Goal: Task Accomplishment & Management: Manage account settings

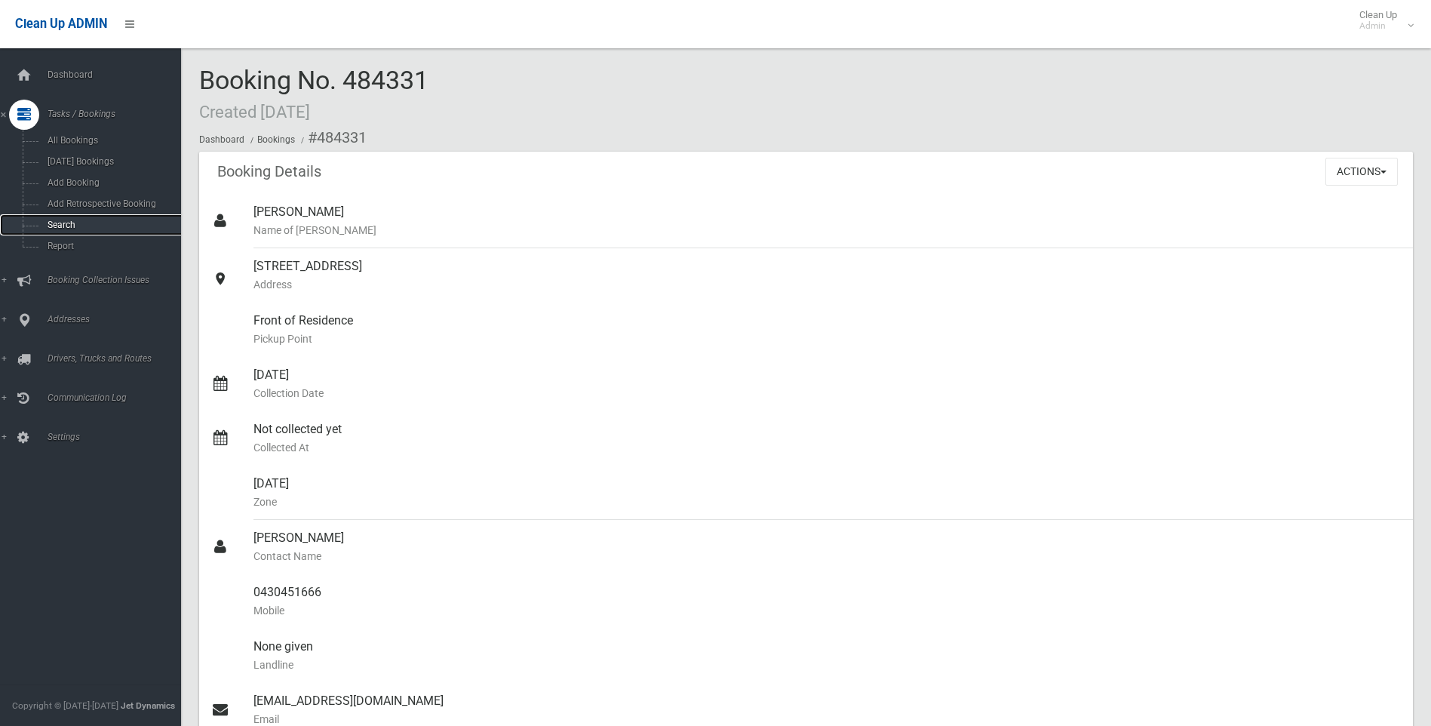
click at [81, 219] on span "Search" at bounding box center [111, 224] width 137 height 11
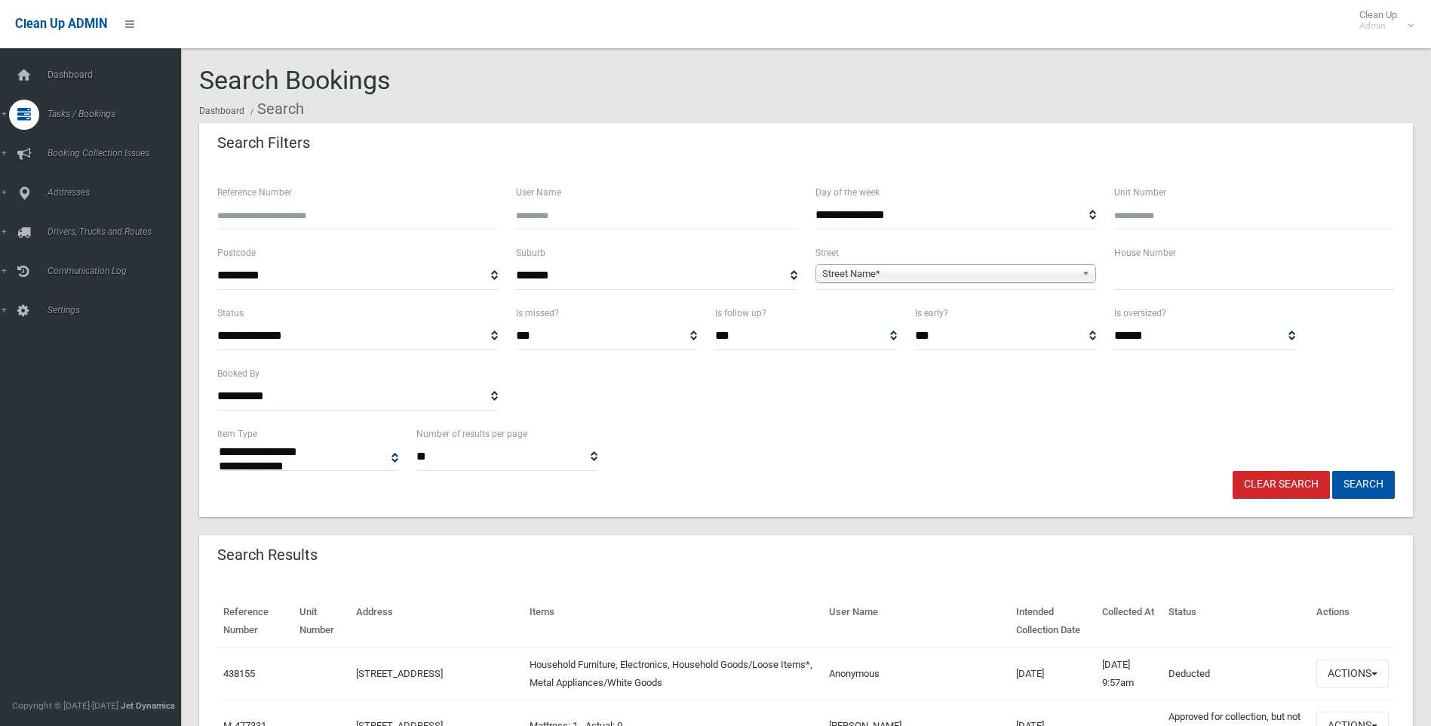
select select
click at [1199, 299] on div "House Number" at bounding box center [1254, 274] width 299 height 60
click at [1196, 268] on input "text" at bounding box center [1254, 276] width 281 height 28
type input "***"
click at [935, 268] on span "Street Name*" at bounding box center [948, 274] width 253 height 18
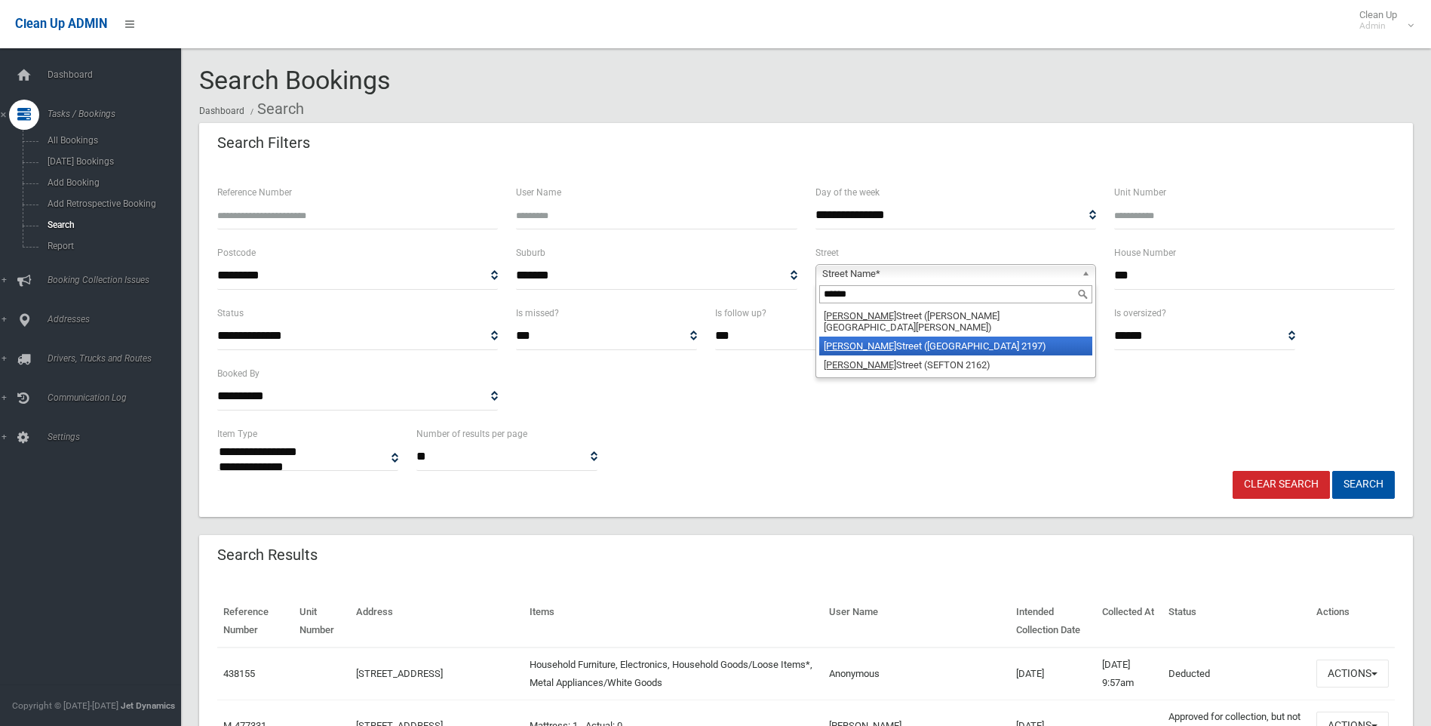
type input "******"
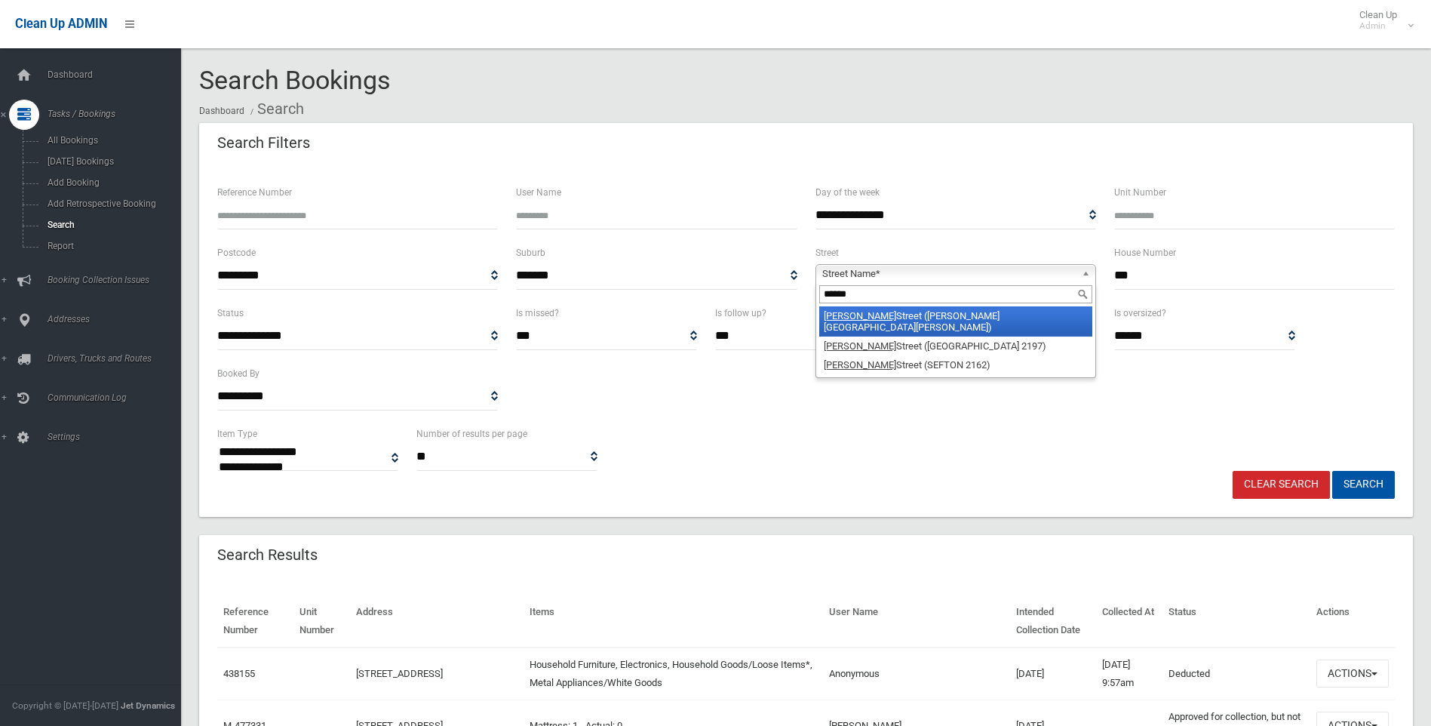
click at [953, 321] on li "[PERSON_NAME][GEOGRAPHIC_DATA] ([PERSON_NAME][GEOGRAPHIC_DATA][PERSON_NAME])" at bounding box center [955, 321] width 273 height 30
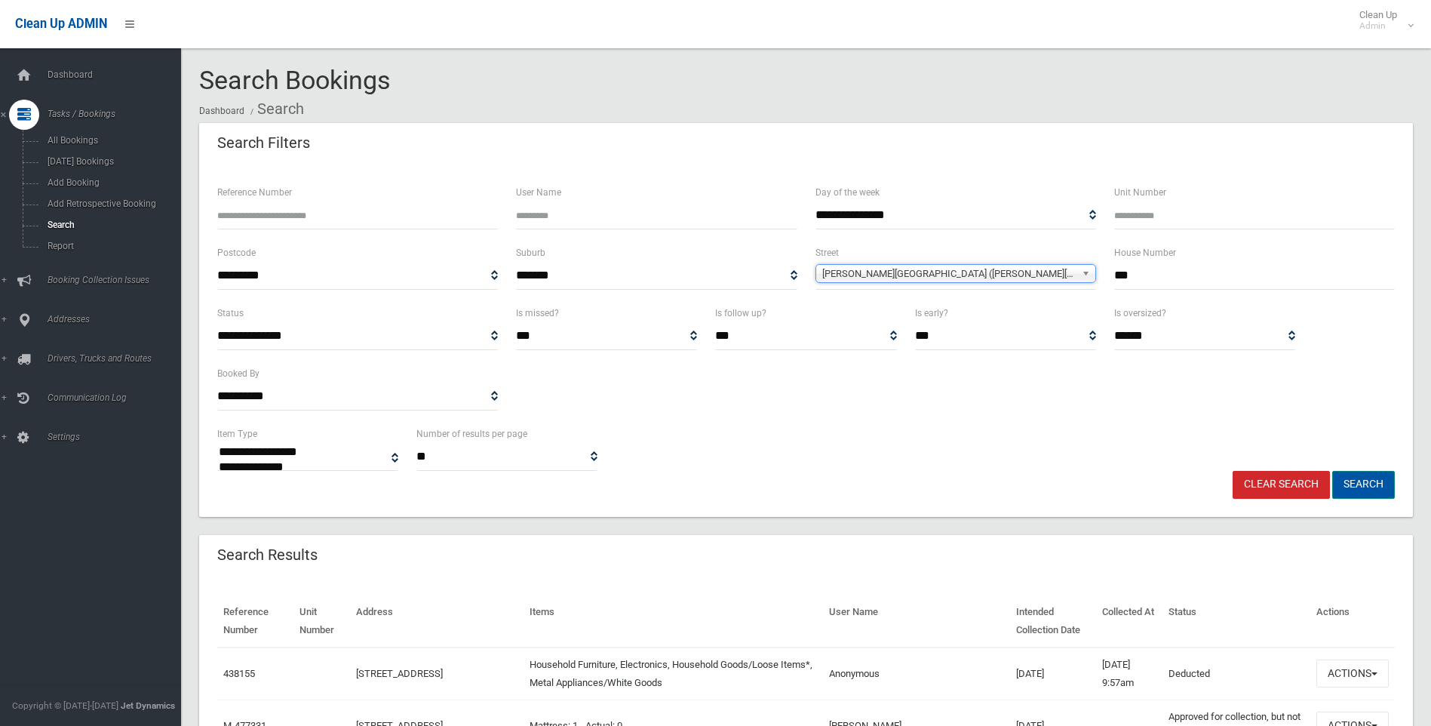
click at [1351, 483] on button "Search" at bounding box center [1363, 485] width 63 height 28
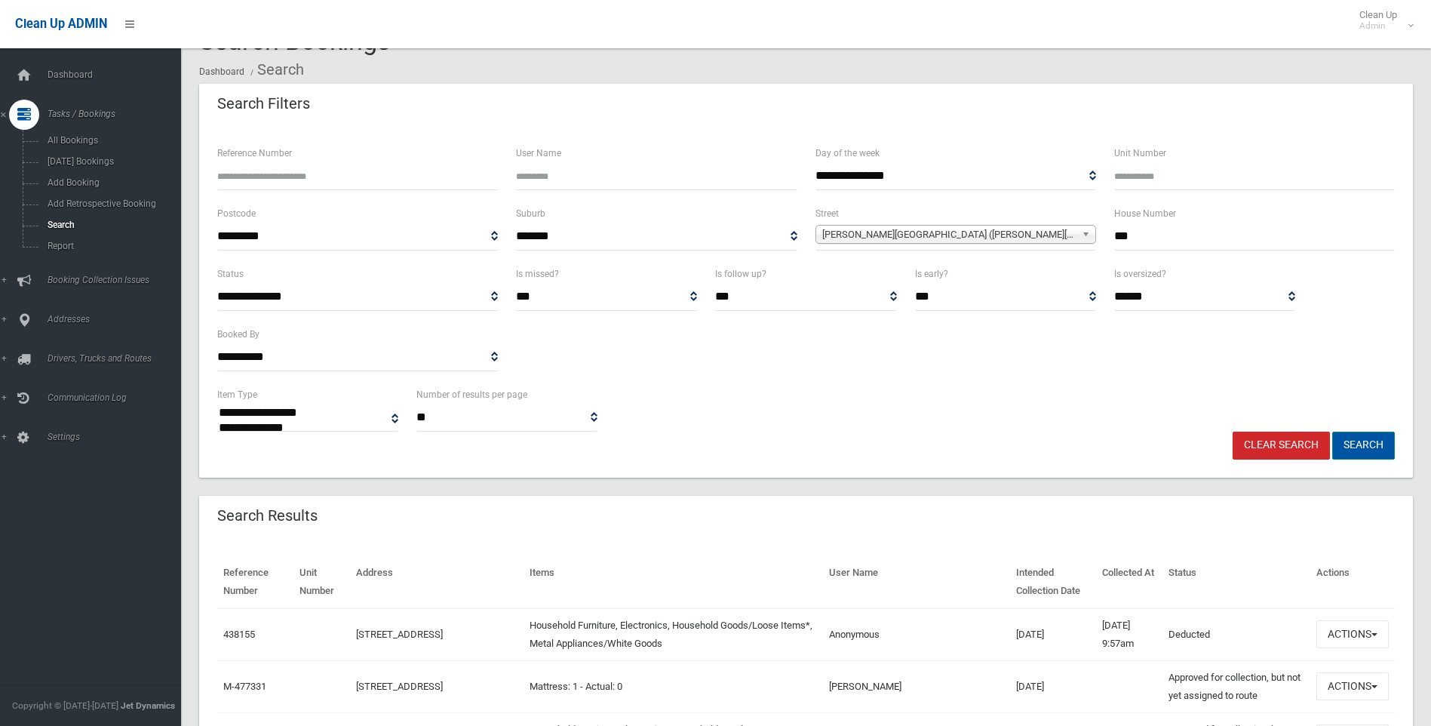
scroll to position [75, 0]
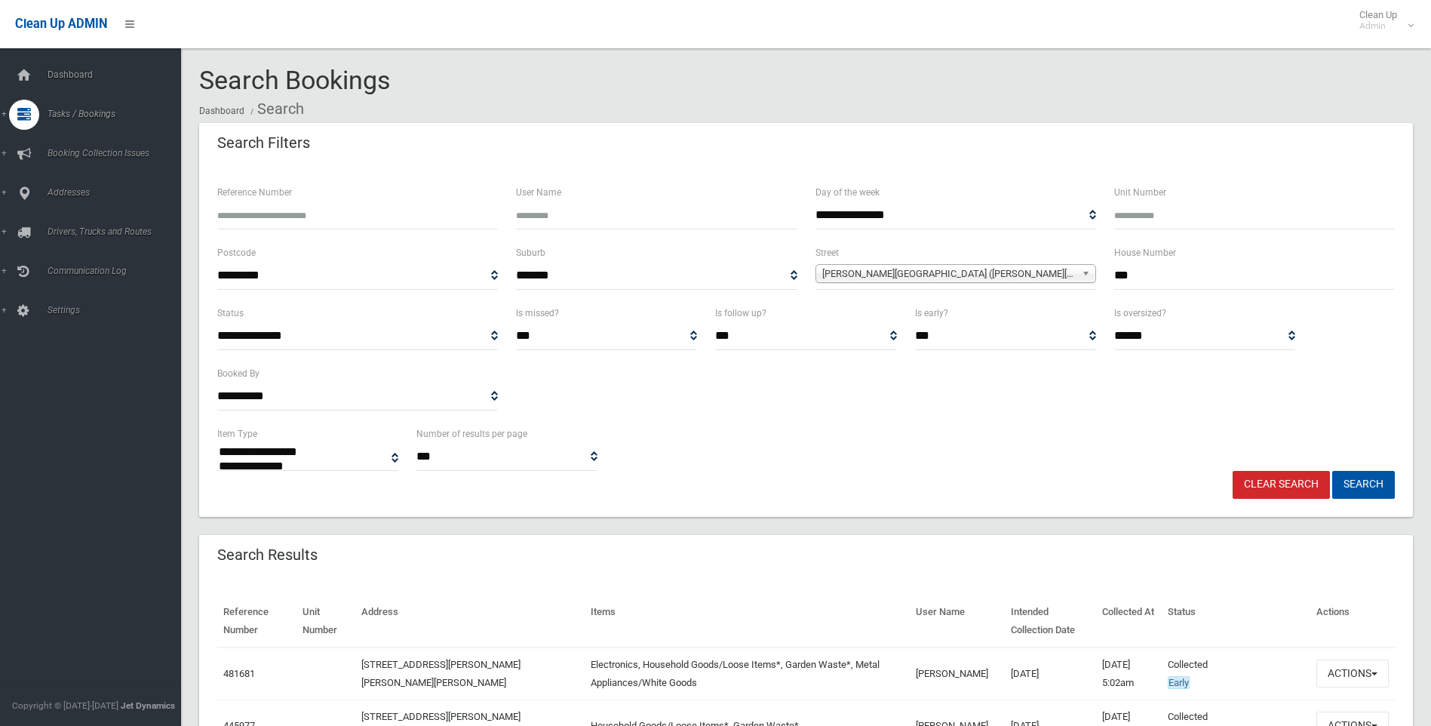
select select
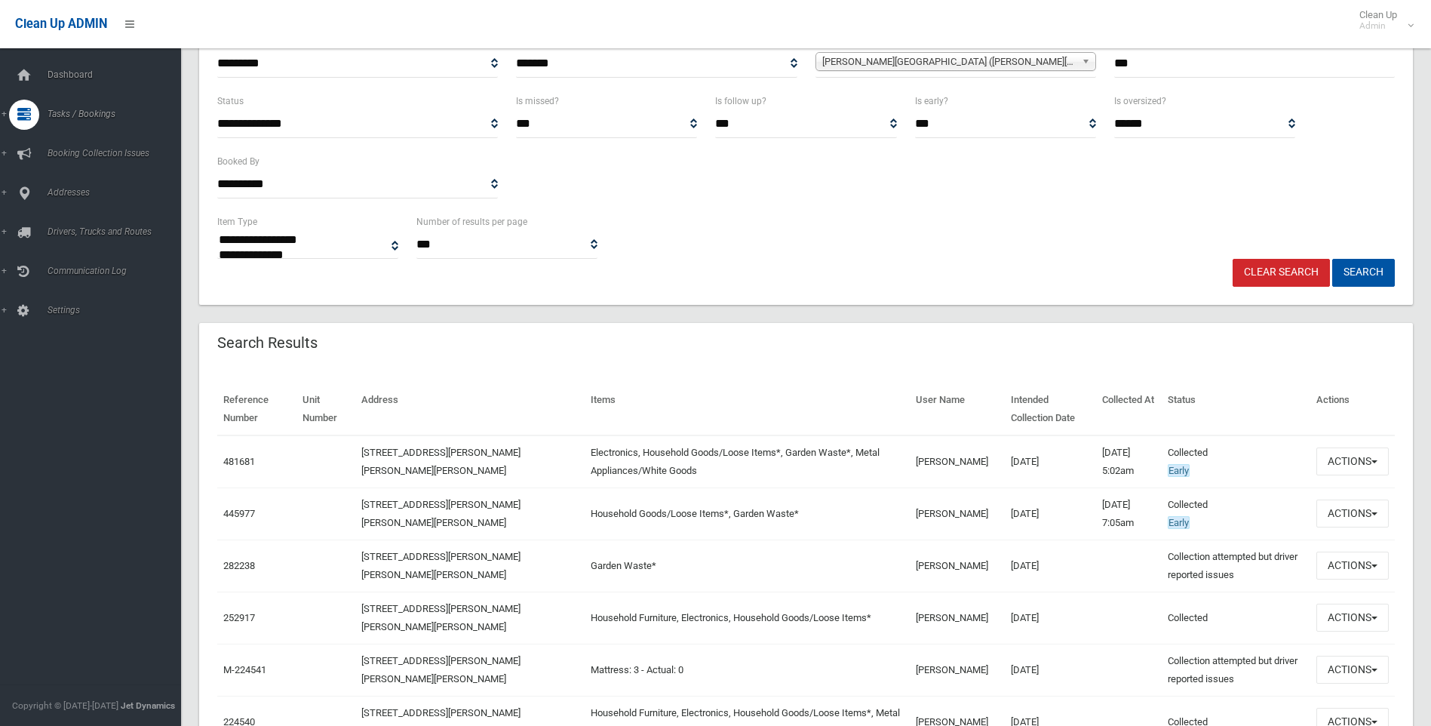
scroll to position [226, 0]
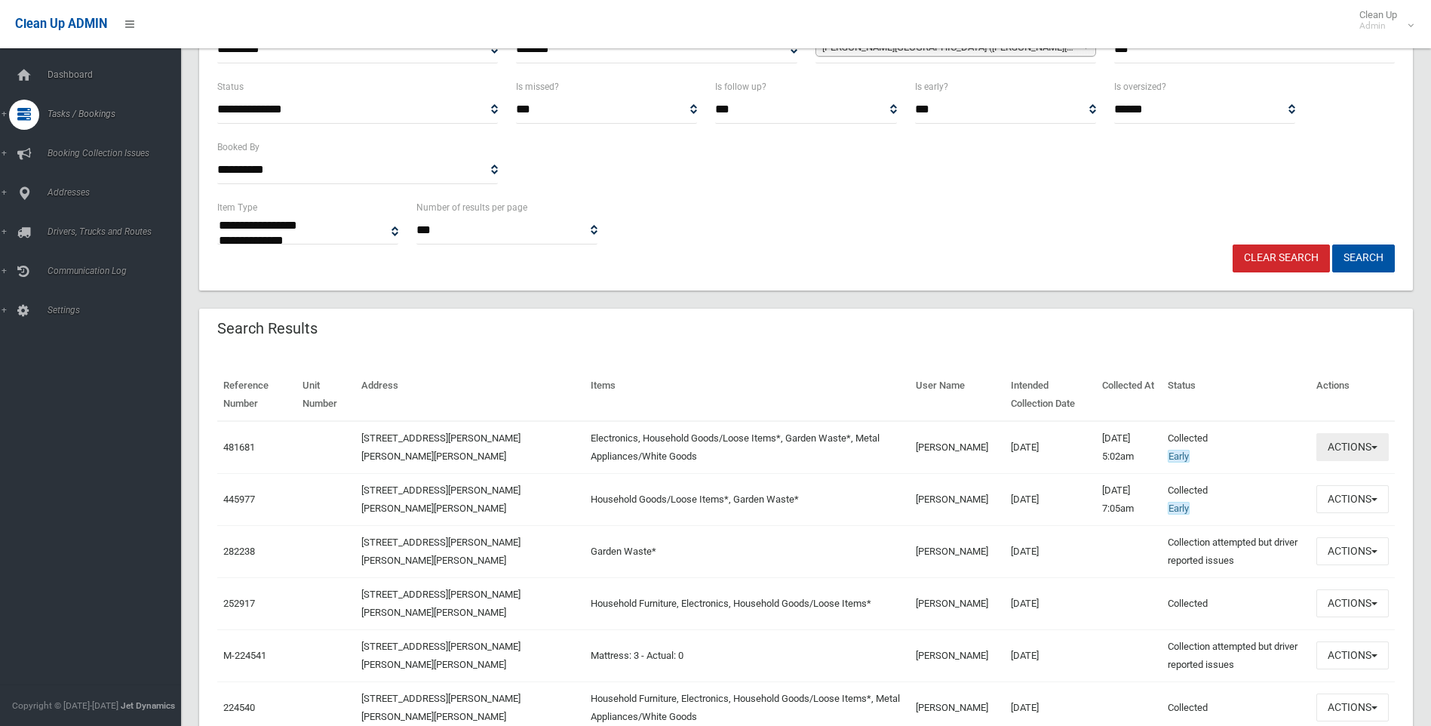
click at [1362, 443] on button "Actions" at bounding box center [1352, 447] width 72 height 28
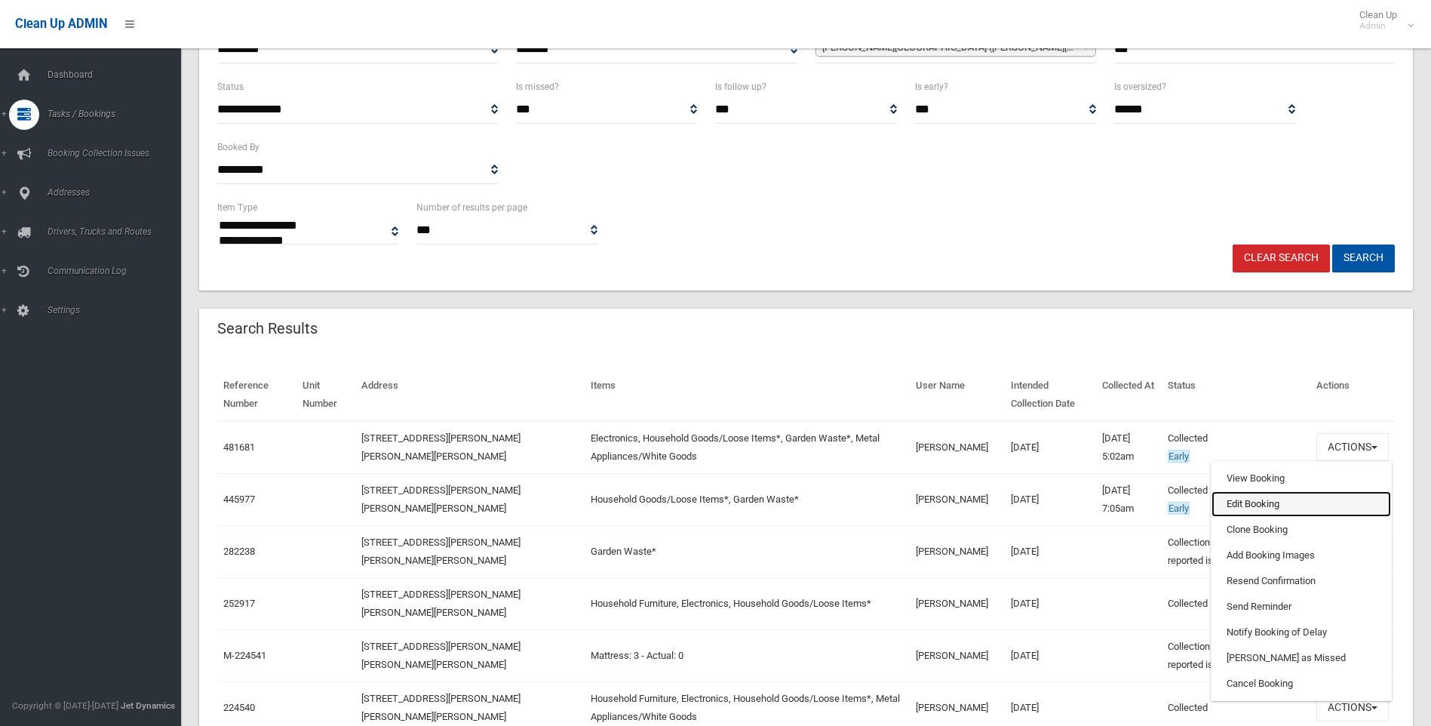
click at [1331, 505] on link "Edit Booking" at bounding box center [1301, 504] width 180 height 26
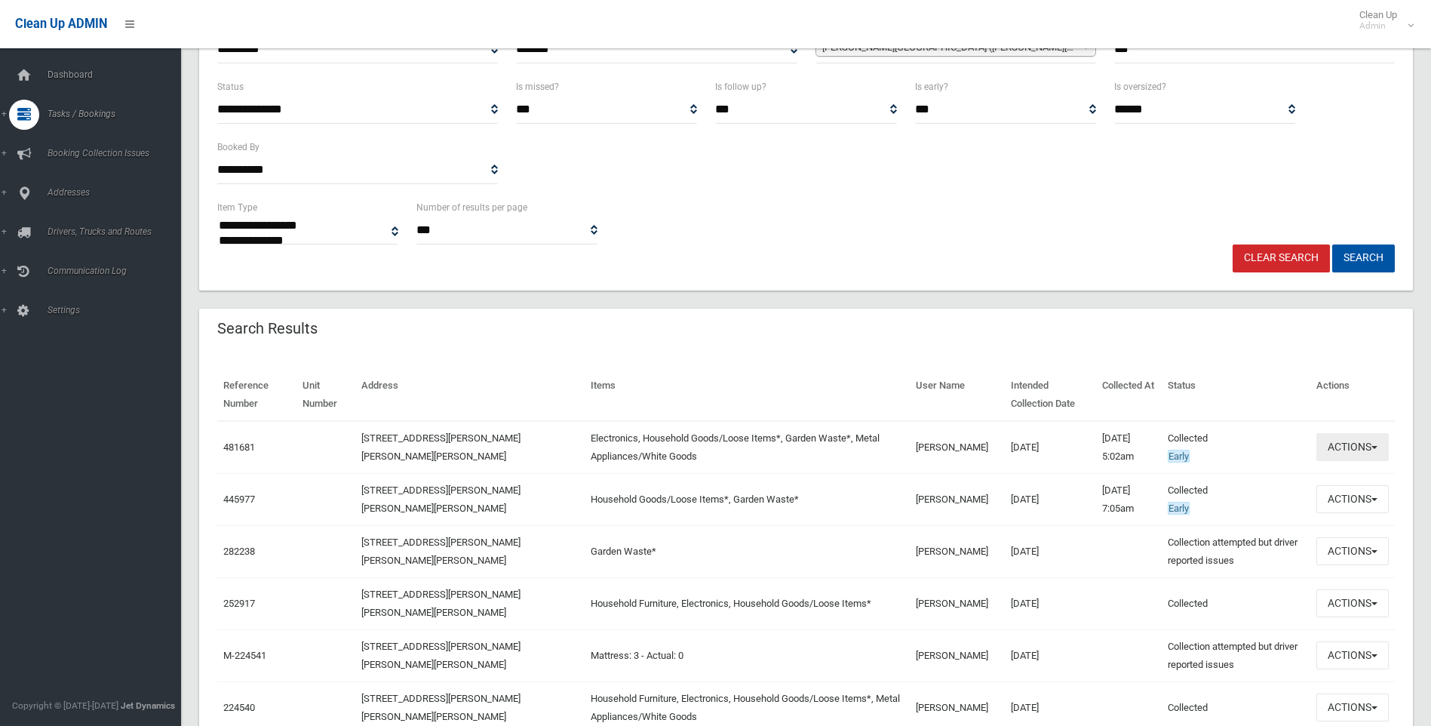
click at [1337, 460] on button "Actions" at bounding box center [1352, 447] width 72 height 28
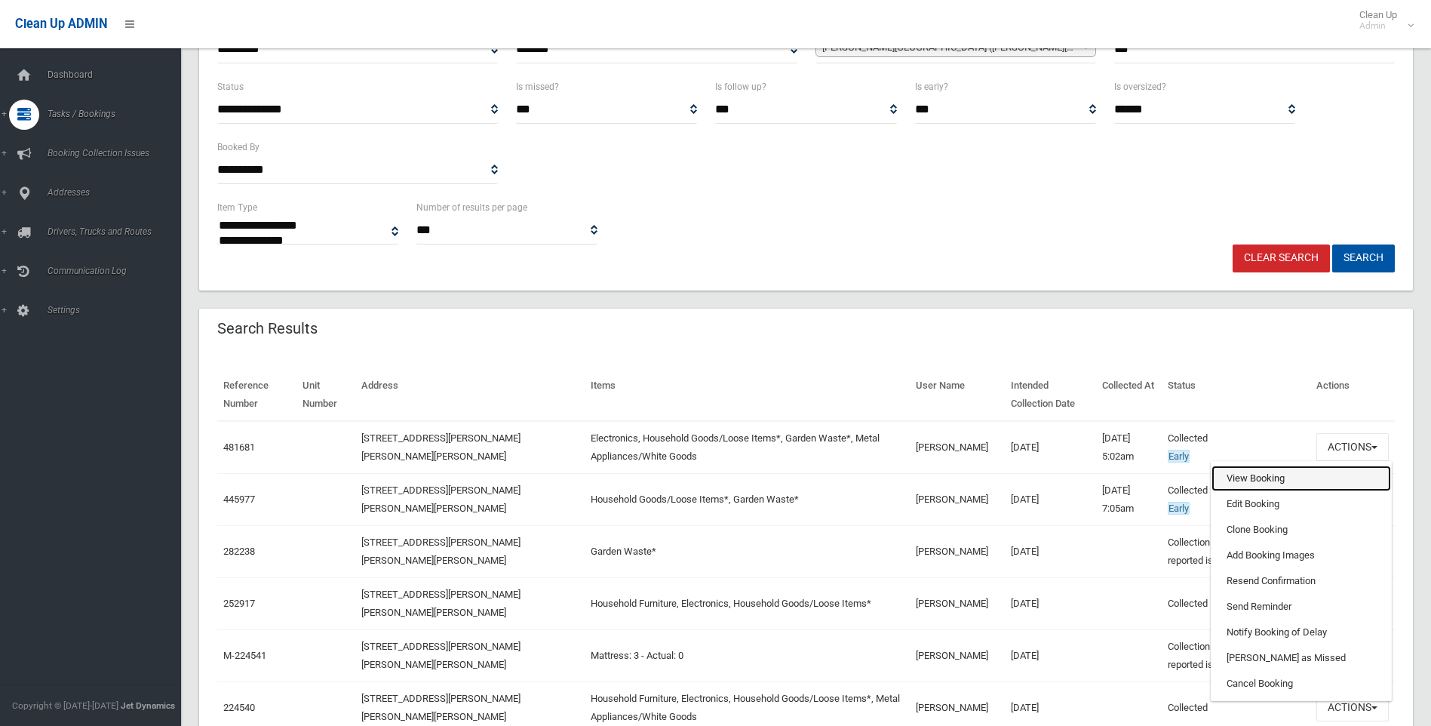
click at [1288, 478] on link "View Booking" at bounding box center [1301, 478] width 180 height 26
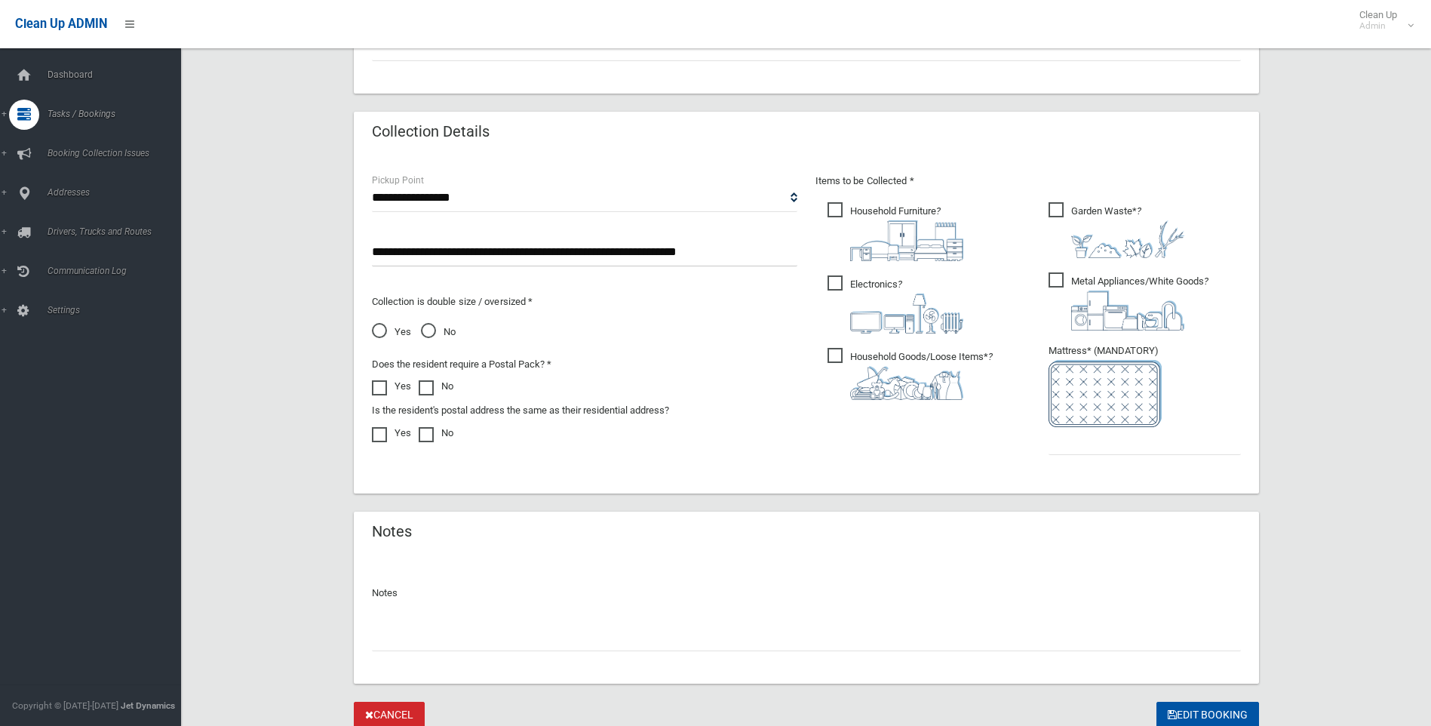
scroll to position [760, 0]
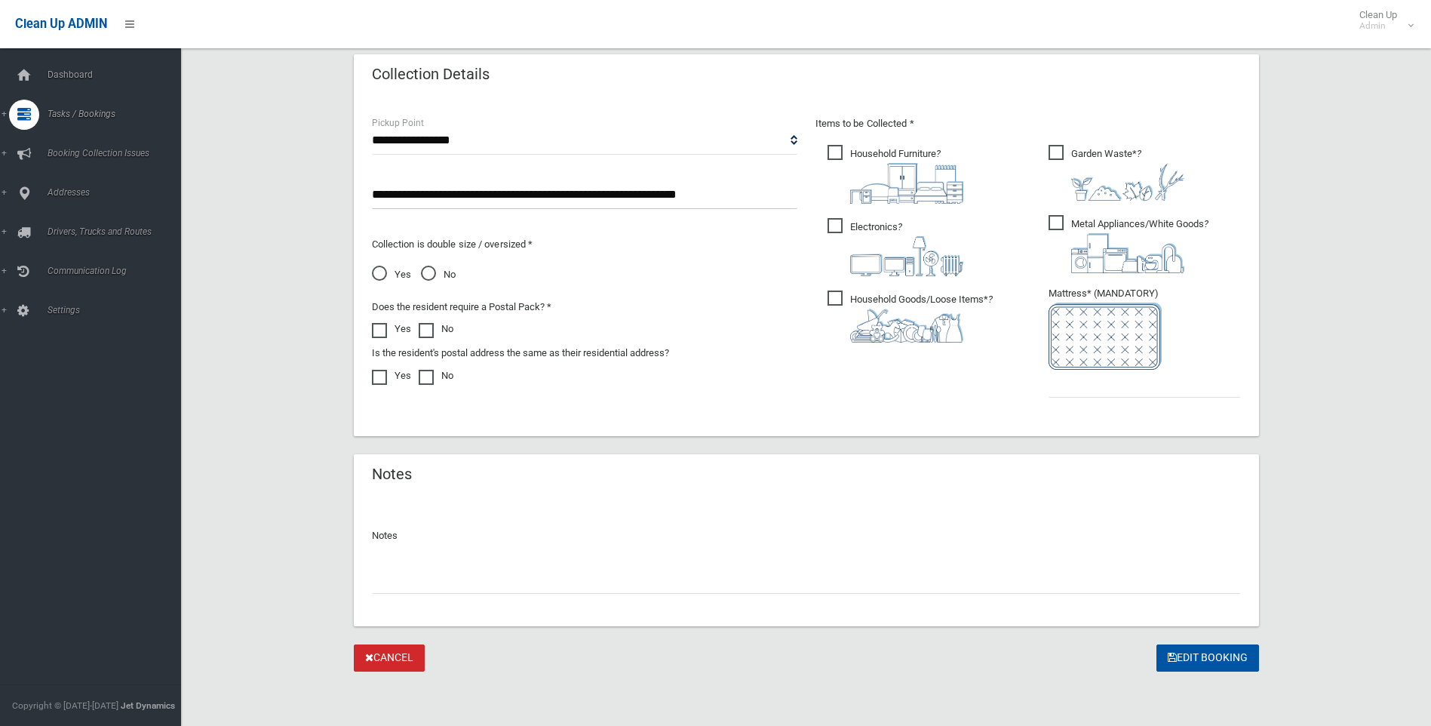
click at [422, 669] on link "Cancel" at bounding box center [389, 658] width 71 height 28
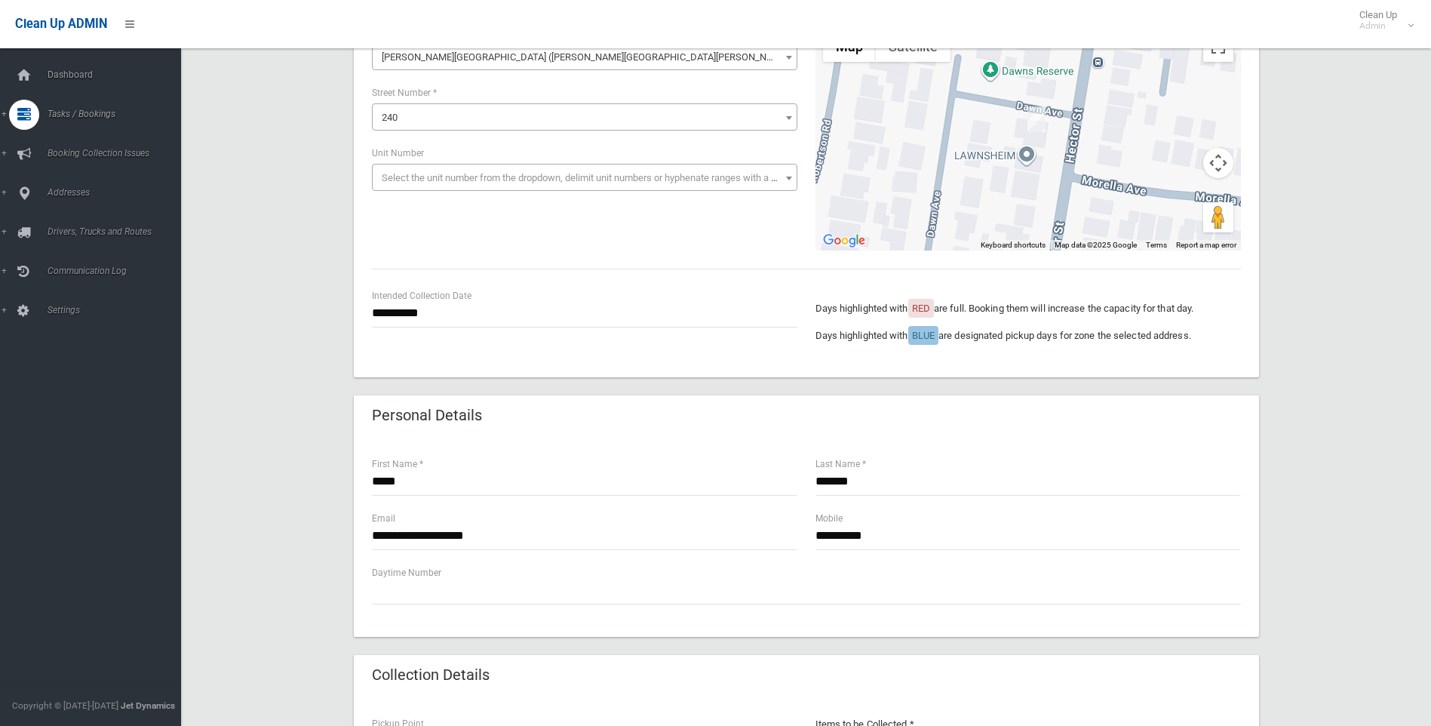
scroll to position [0, 0]
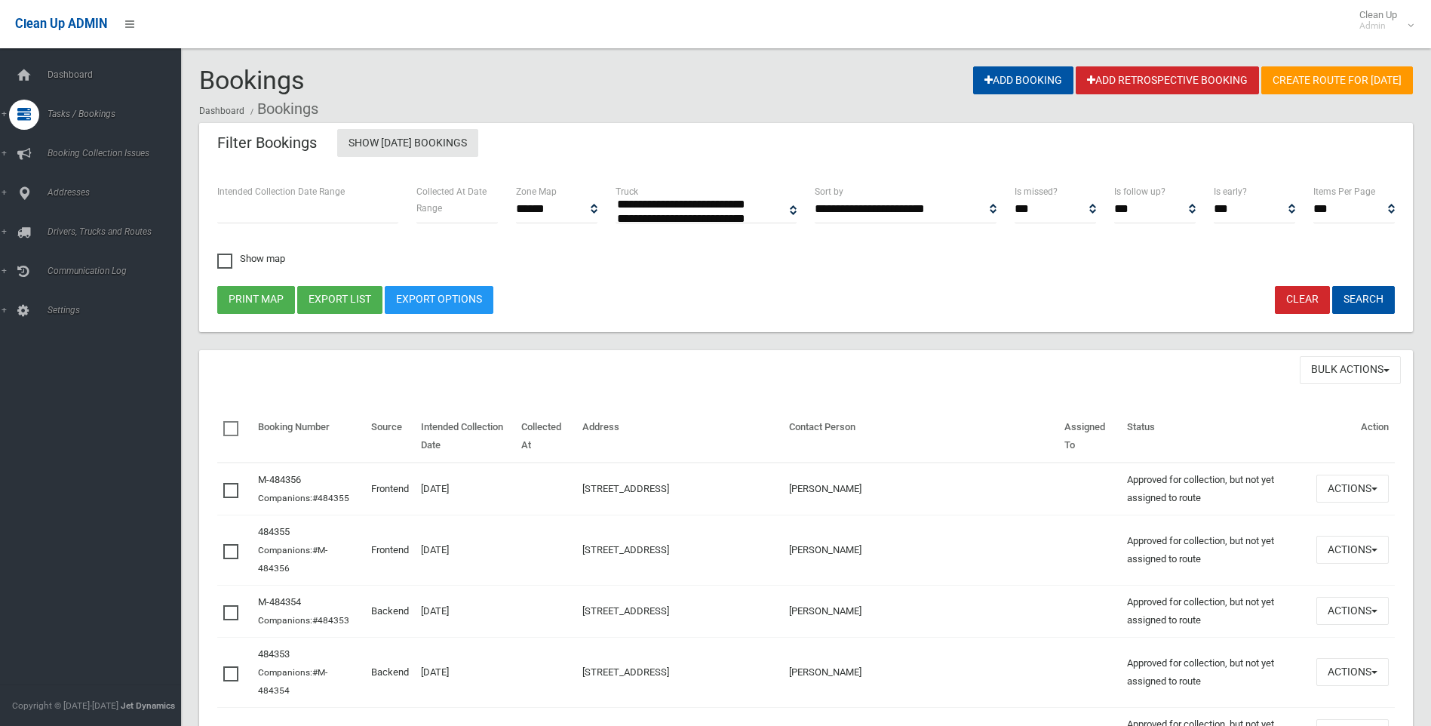
select select
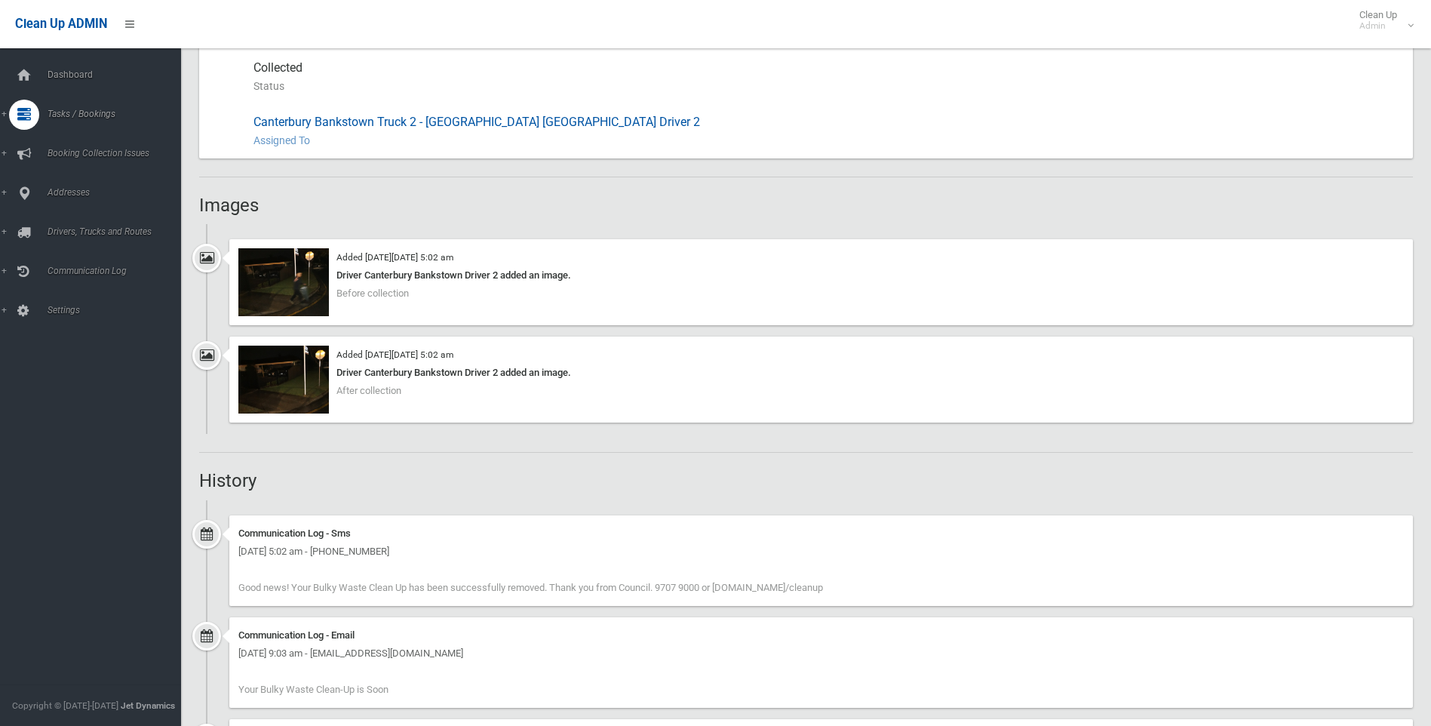
scroll to position [931, 0]
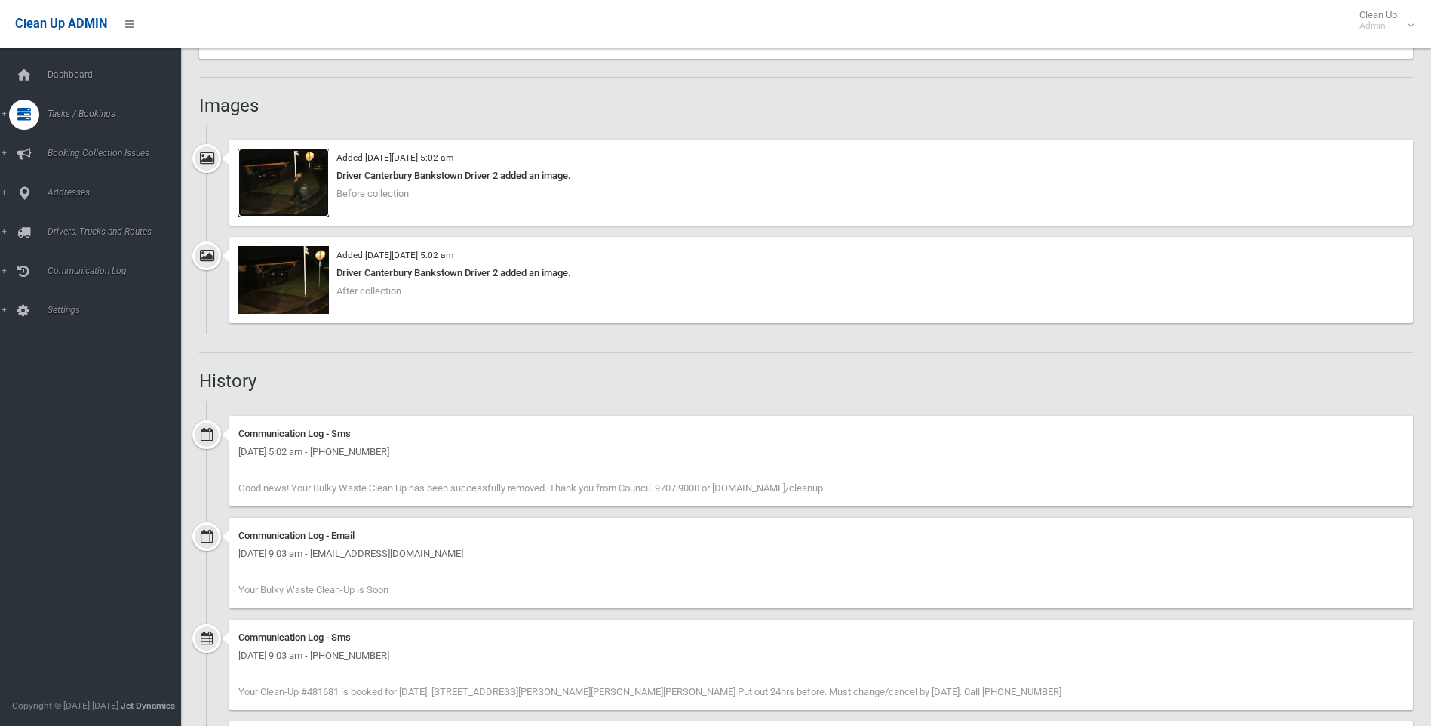
click at [277, 173] on img at bounding box center [283, 183] width 91 height 68
click at [322, 268] on img at bounding box center [283, 280] width 91 height 68
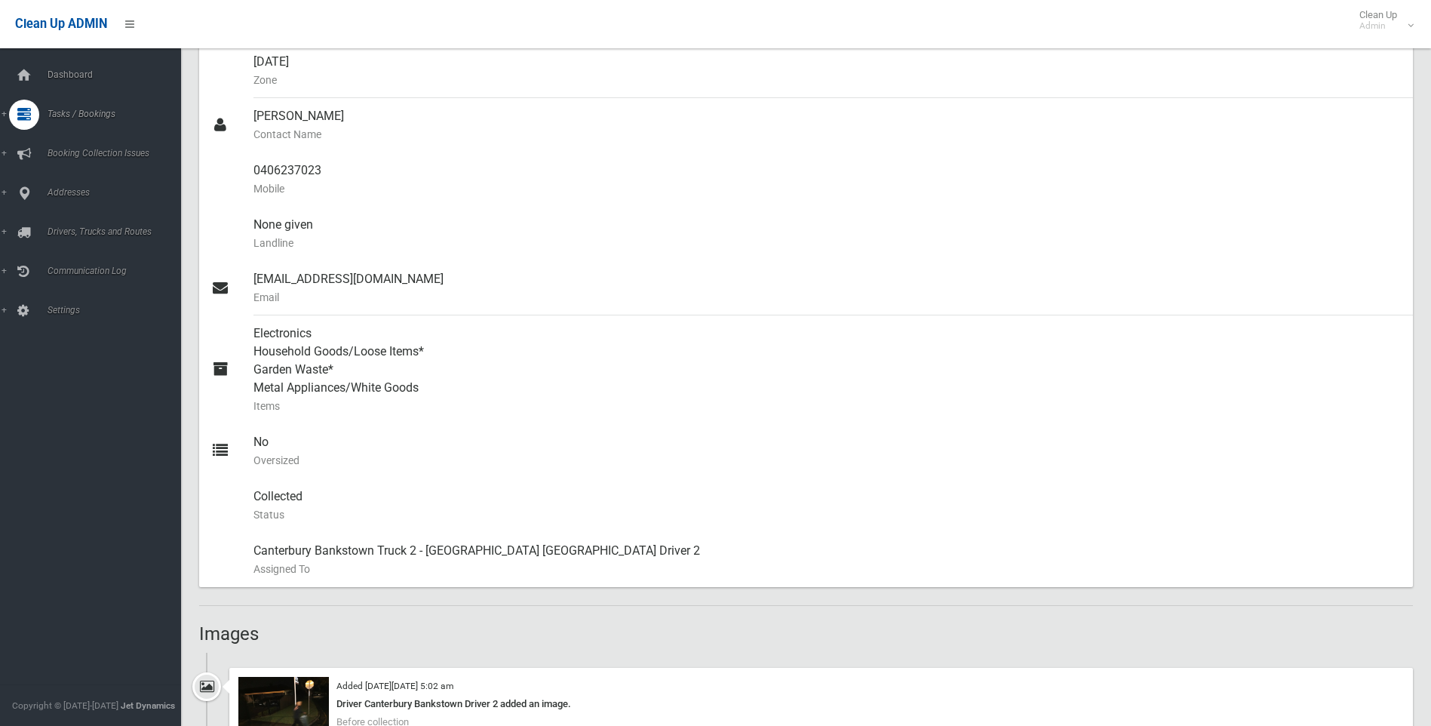
scroll to position [0, 0]
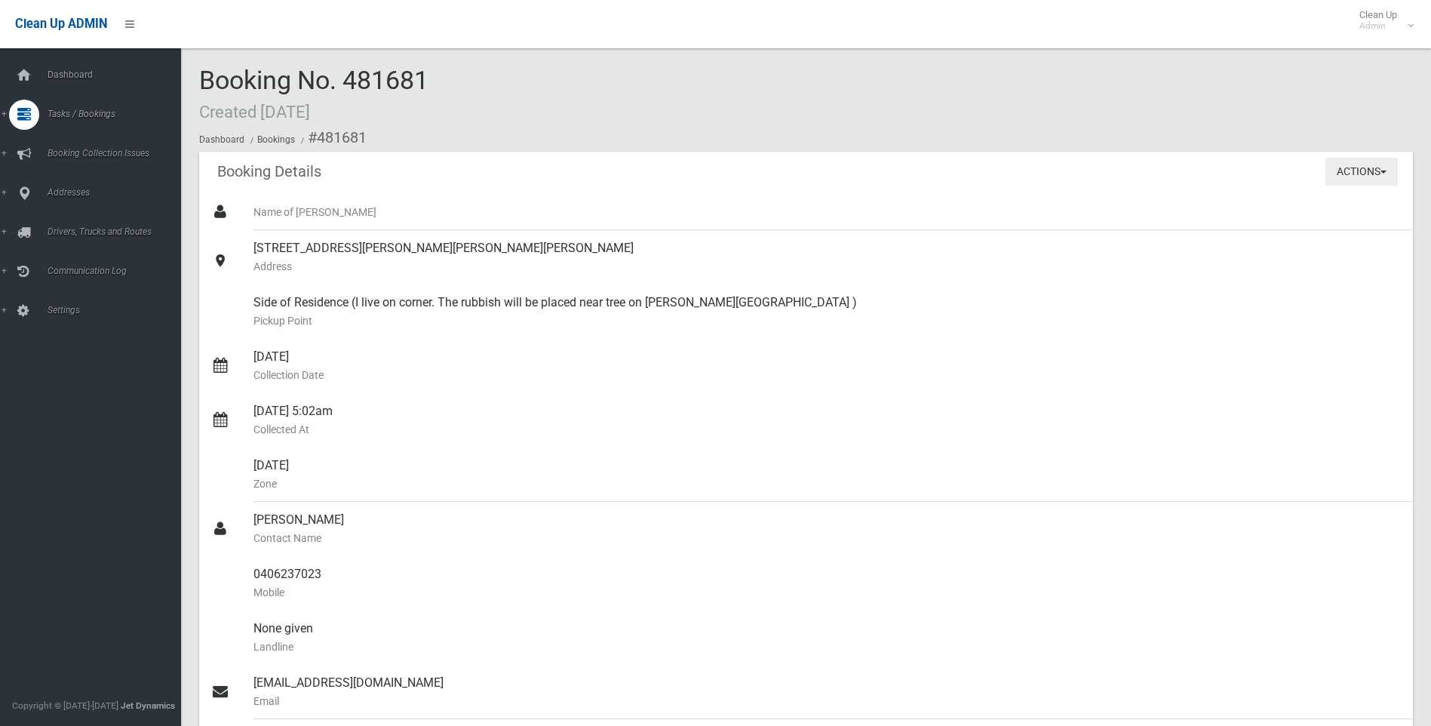
click at [1384, 174] on button "Actions" at bounding box center [1361, 172] width 72 height 28
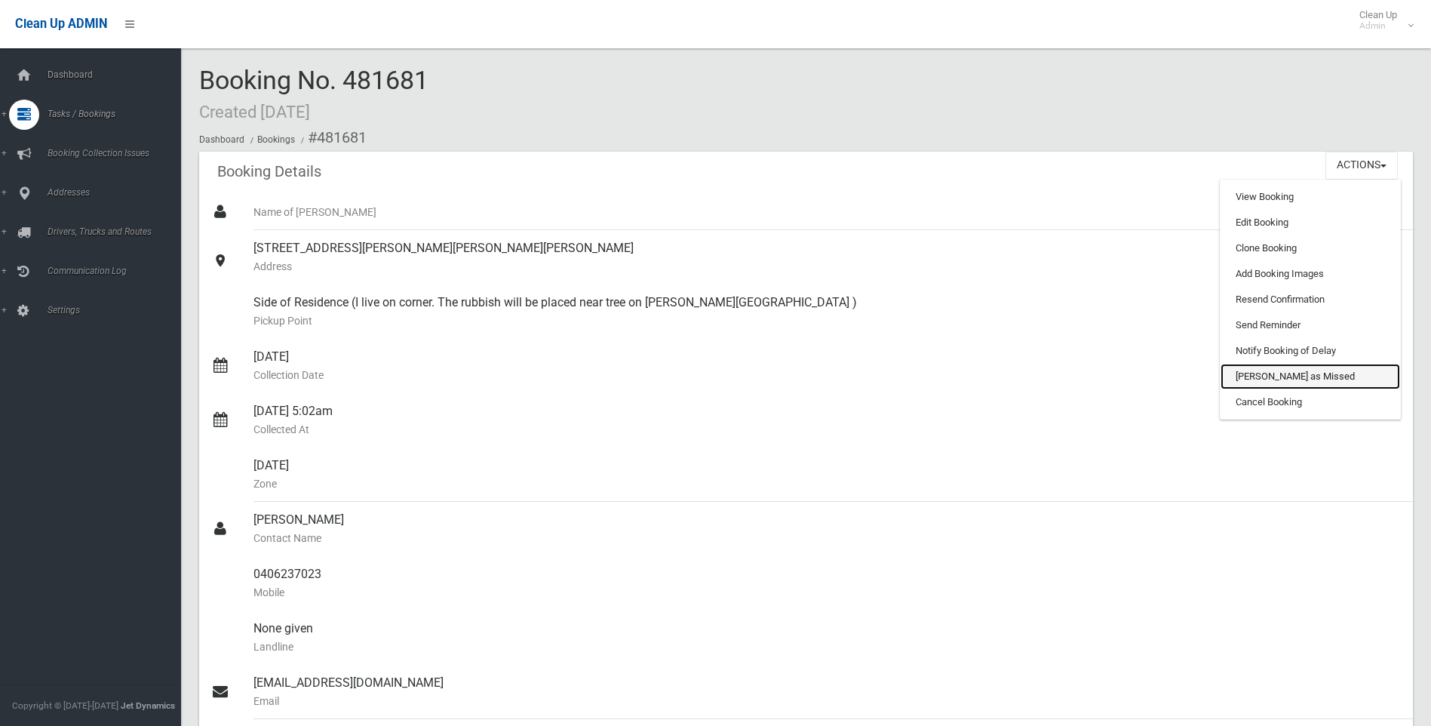
click at [1258, 369] on link "[PERSON_NAME] as Missed" at bounding box center [1310, 377] width 180 height 26
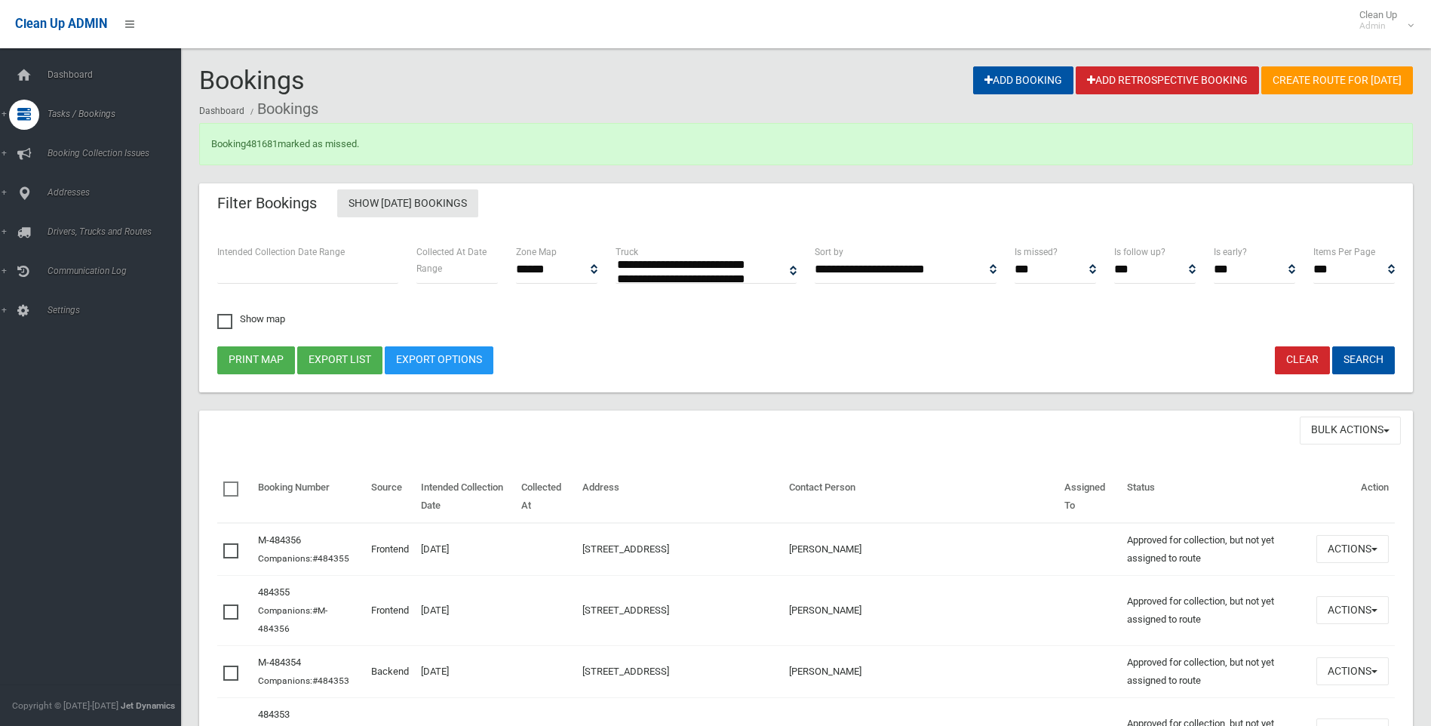
select select
